Goal: Task Accomplishment & Management: Manage account settings

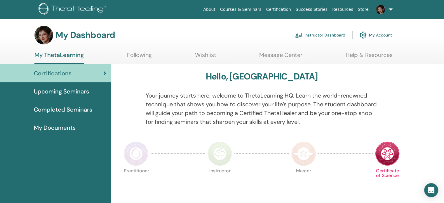
click at [324, 36] on link "Instructor Dashboard" at bounding box center [320, 35] width 50 height 13
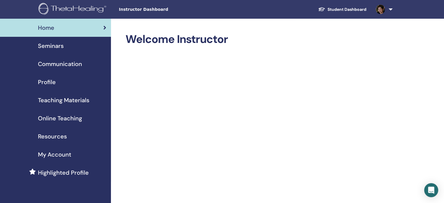
click at [60, 46] on span "Seminars" at bounding box center [51, 45] width 26 height 9
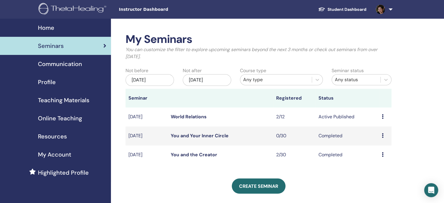
click at [185, 116] on link "World Relations" at bounding box center [189, 116] width 36 height 6
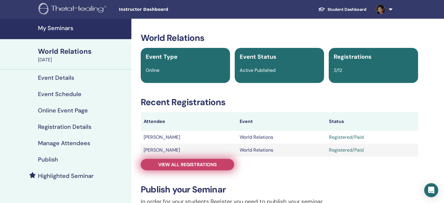
click at [205, 164] on span "View all registrations" at bounding box center [187, 164] width 59 height 6
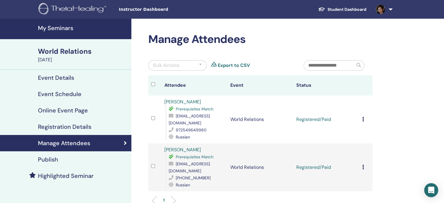
click at [363, 117] on icon at bounding box center [363, 119] width 2 height 5
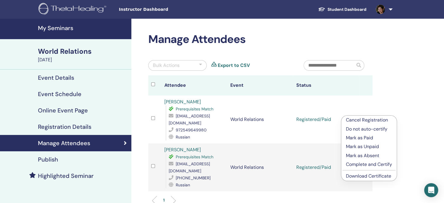
click at [358, 178] on link "Download Certificate" at bounding box center [368, 176] width 45 height 6
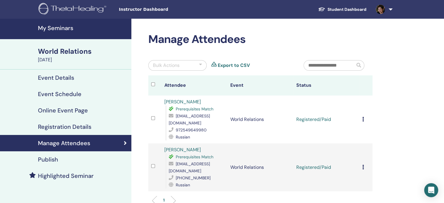
click at [364, 164] on div "Cancel Registration Do not auto-certify Mark as Paid Mark as Unpaid Mark as Abs…" at bounding box center [365, 167] width 7 height 7
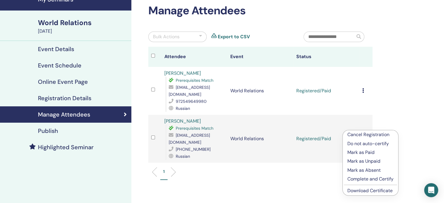
scroll to position [29, 0]
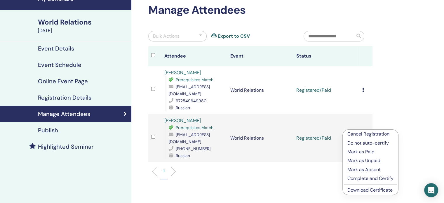
click at [358, 188] on link "Download Certificate" at bounding box center [369, 190] width 45 height 6
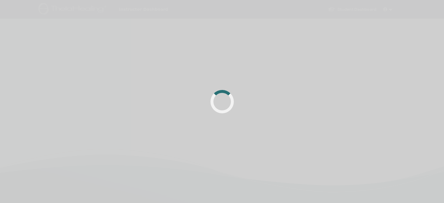
scroll to position [29, 0]
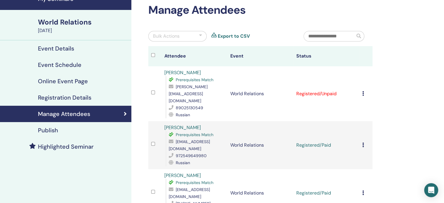
click at [363, 91] on icon at bounding box center [363, 93] width 2 height 5
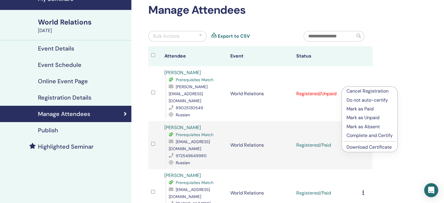
click at [358, 106] on p "Mark as Paid" at bounding box center [369, 108] width 46 height 7
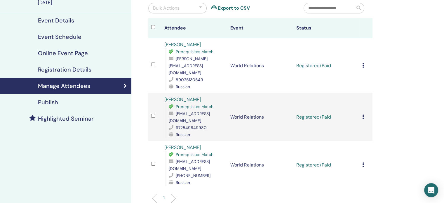
scroll to position [29, 0]
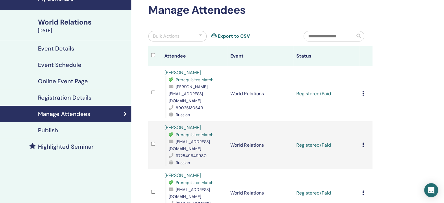
click at [363, 91] on icon at bounding box center [363, 93] width 2 height 5
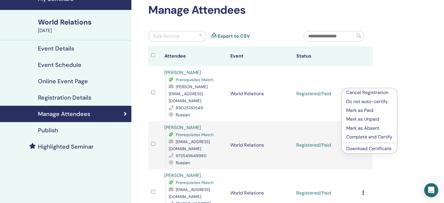
click at [361, 150] on link "Download Certificate" at bounding box center [368, 148] width 45 height 6
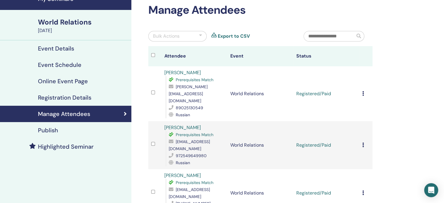
click at [67, 25] on div "World Relations" at bounding box center [83, 22] width 90 height 10
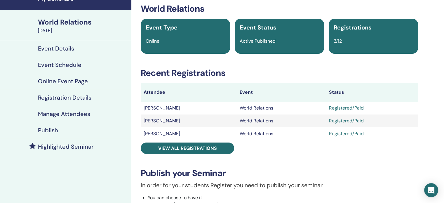
click at [53, 45] on h4 "Event Details" at bounding box center [56, 48] width 36 height 7
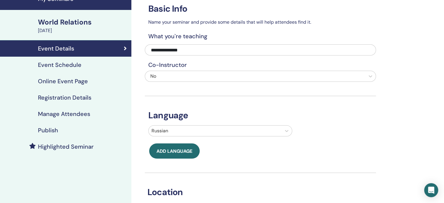
click at [55, 21] on div "World Relations" at bounding box center [83, 22] width 90 height 10
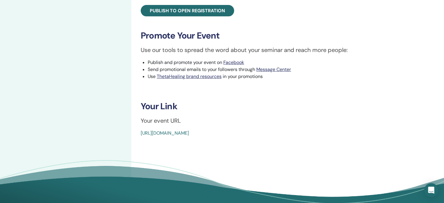
scroll to position [263, 0]
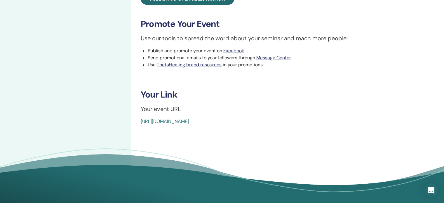
click at [189, 120] on link "[URL][DOMAIN_NAME]" at bounding box center [165, 121] width 48 height 6
